Goal: Task Accomplishment & Management: Manage account settings

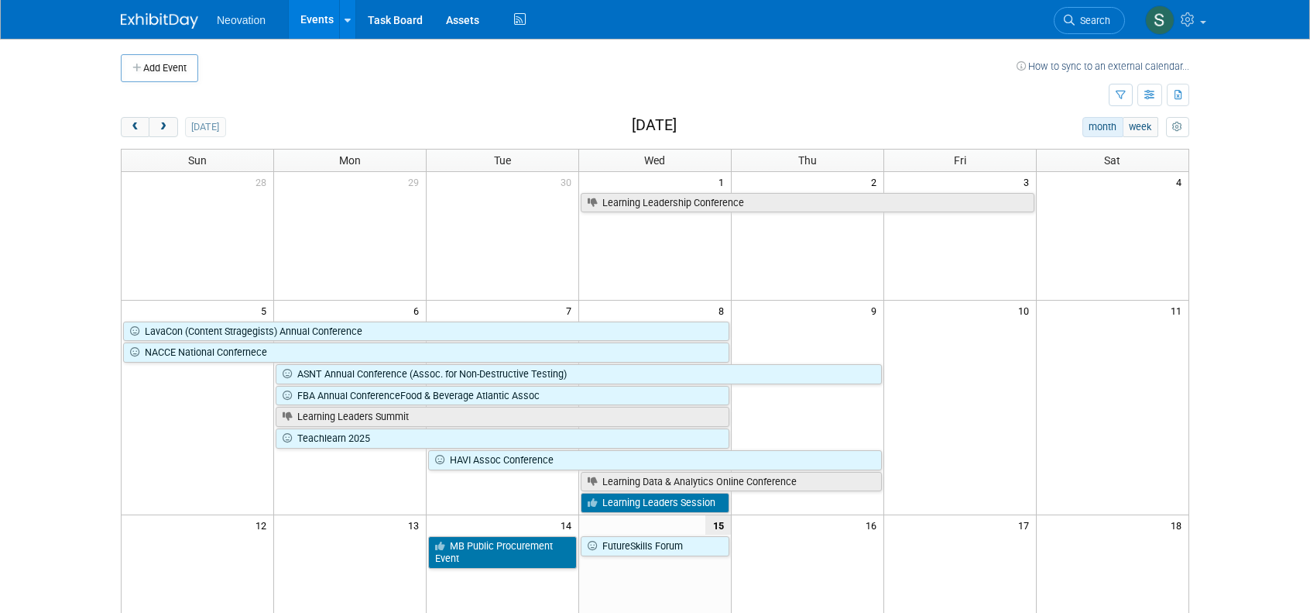
click at [233, 22] on span "Neovation" at bounding box center [241, 20] width 49 height 12
click at [238, 24] on span "Neovation" at bounding box center [241, 20] width 49 height 12
click at [175, 64] on button "Add Event" at bounding box center [159, 68] width 77 height 28
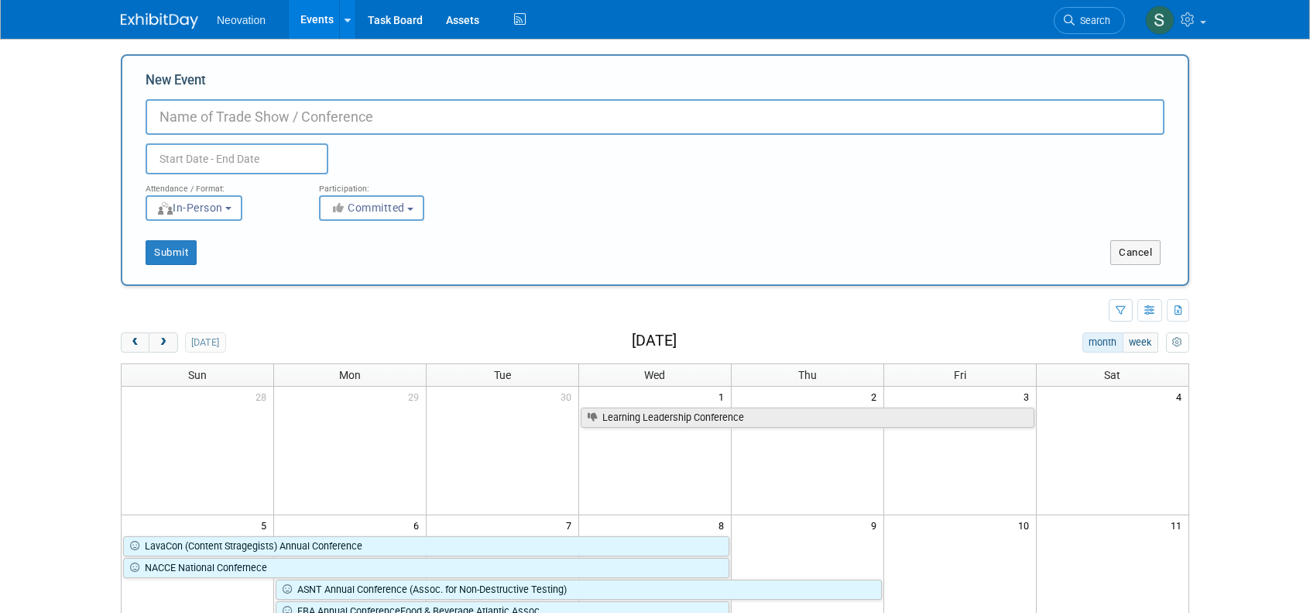
click at [251, 116] on input "New Event" at bounding box center [655, 117] width 1019 height 36
click at [223, 213] on span "In-Person" at bounding box center [189, 207] width 67 height 12
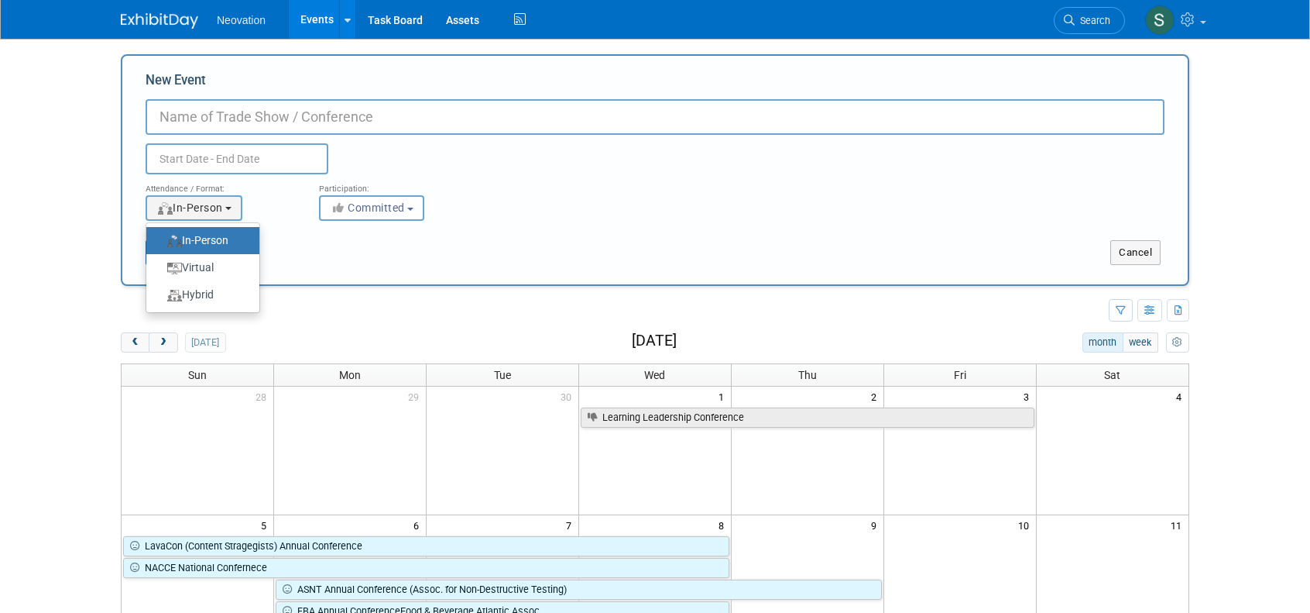
click at [283, 204] on div "<img src="https://www.exhibitday.com/Images/Format-InPerson.png" style="width: …" at bounding box center [221, 208] width 150 height 26
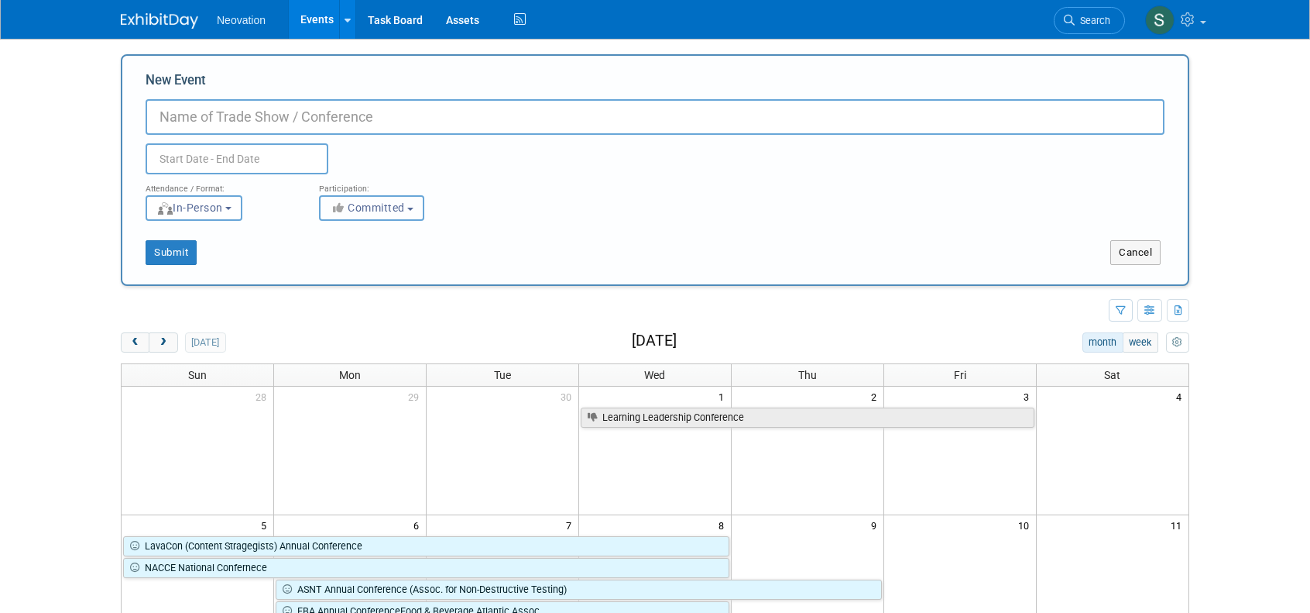
click at [393, 199] on button "Committed" at bounding box center [371, 208] width 105 height 26
click at [553, 213] on div "Attendance / Format: <img src="https://www.exhibitday.com/Images/Format-InPerso…" at bounding box center [655, 197] width 1042 height 46
click at [1129, 252] on button "Cancel" at bounding box center [1135, 252] width 50 height 25
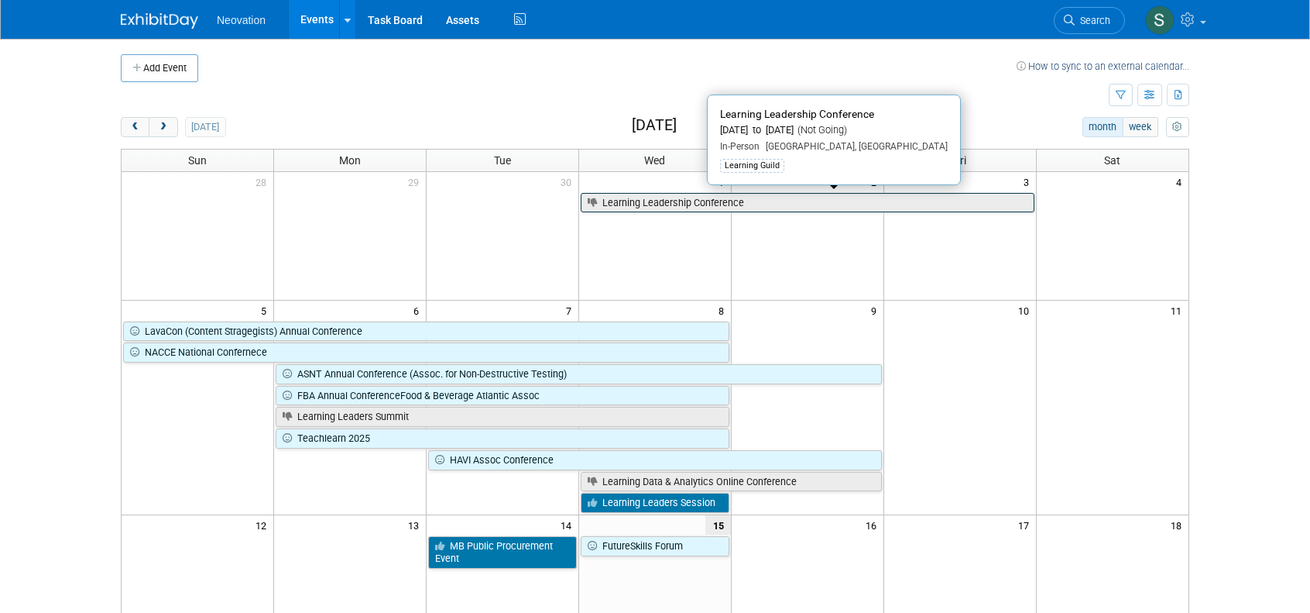
click at [671, 199] on link "Learning Leadership Conference" at bounding box center [808, 203] width 454 height 20
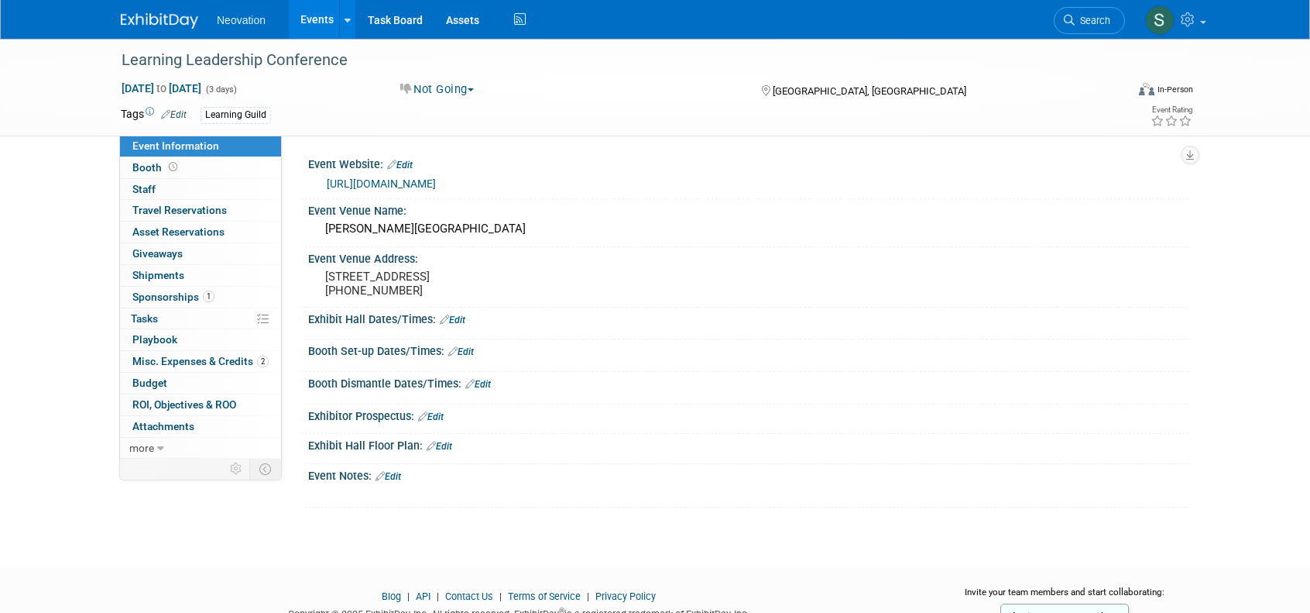
click at [183, 109] on link "Edit" at bounding box center [174, 114] width 26 height 11
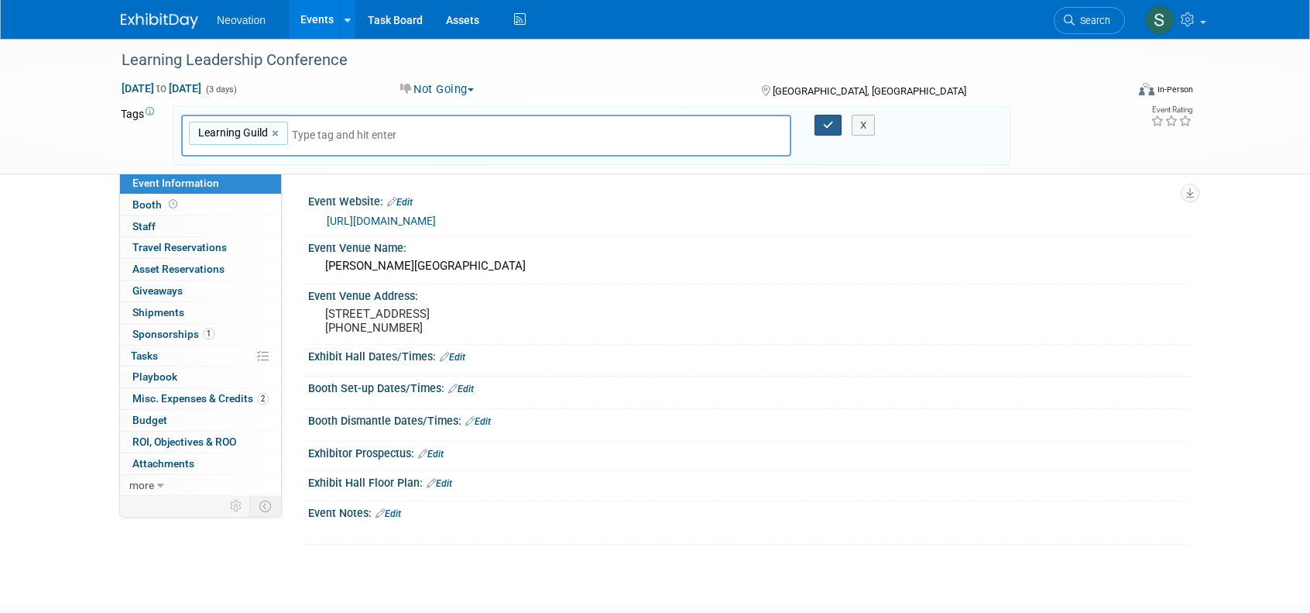
click at [824, 122] on icon "button" at bounding box center [828, 125] width 11 height 10
